Goal: Find specific page/section: Find specific page/section

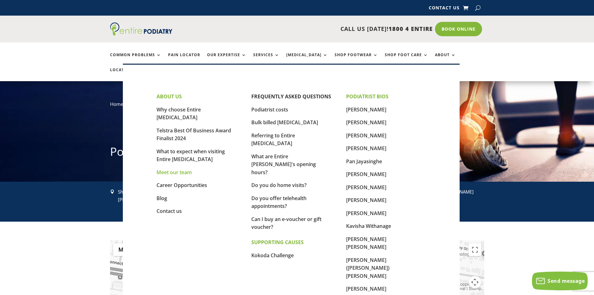
click at [166, 169] on link "Meet our team" at bounding box center [174, 172] width 35 height 7
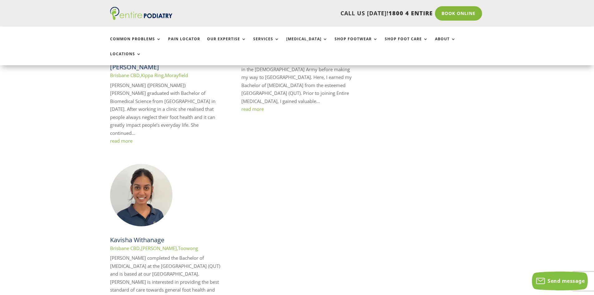
scroll to position [1198, 0]
